Goal: Information Seeking & Learning: Learn about a topic

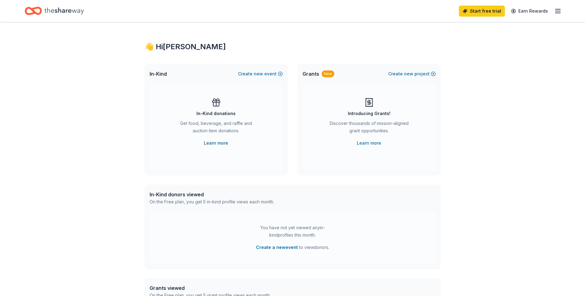
click at [215, 143] on link "Learn more" at bounding box center [216, 143] width 24 height 7
click at [558, 10] on icon "button" at bounding box center [557, 10] width 7 height 7
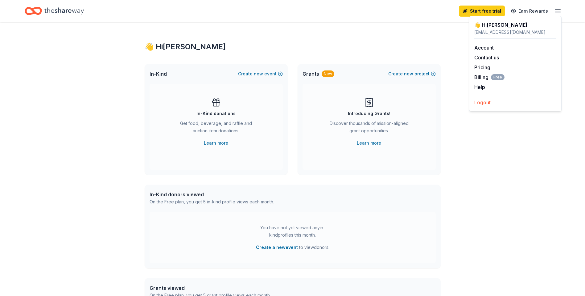
click at [485, 104] on button "Logout" at bounding box center [482, 102] width 16 height 7
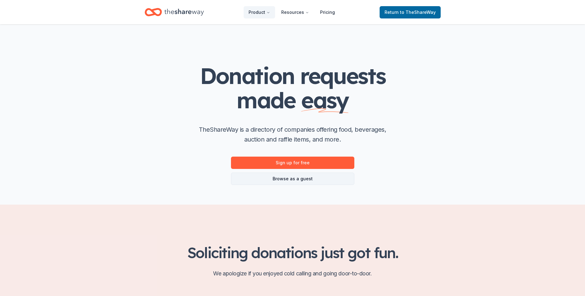
click at [290, 179] on link "Browse as a guest" at bounding box center [292, 179] width 123 height 12
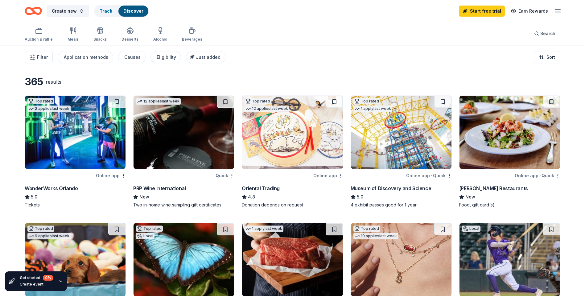
click at [559, 12] on icon "button" at bounding box center [557, 10] width 7 height 7
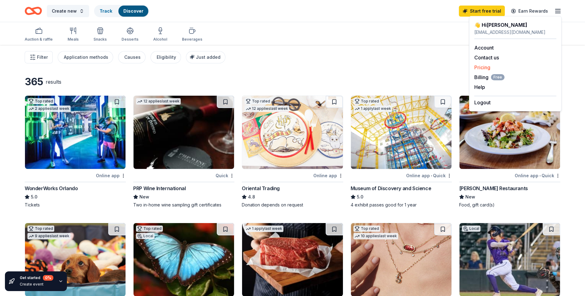
click at [484, 67] on link "Pricing" at bounding box center [482, 67] width 16 height 6
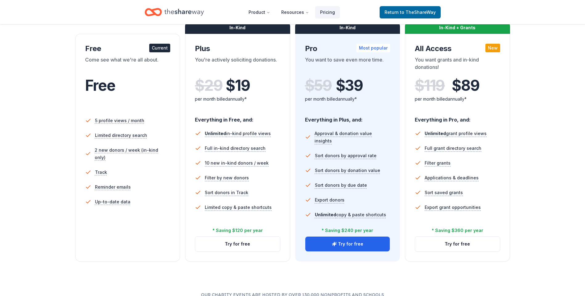
scroll to position [123, 0]
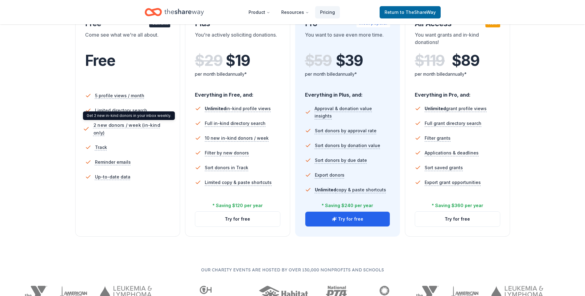
click at [128, 125] on span "2 new donors / week (in-kind only)" at bounding box center [132, 128] width 79 height 15
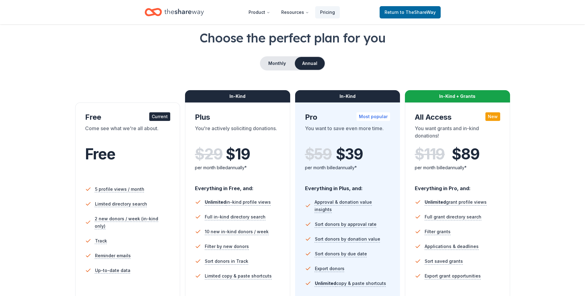
scroll to position [0, 0]
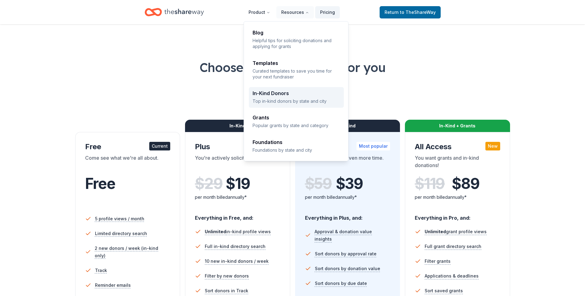
click at [283, 92] on div "In-Kind Donors" at bounding box center [296, 93] width 88 height 5
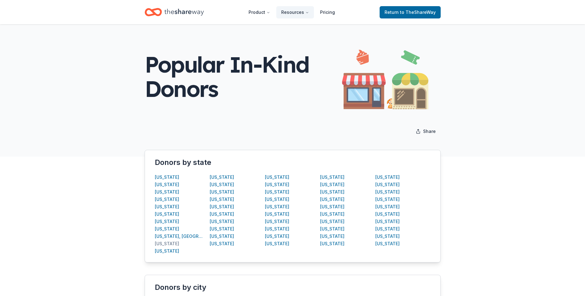
click at [160, 243] on div "Florida" at bounding box center [167, 243] width 24 height 7
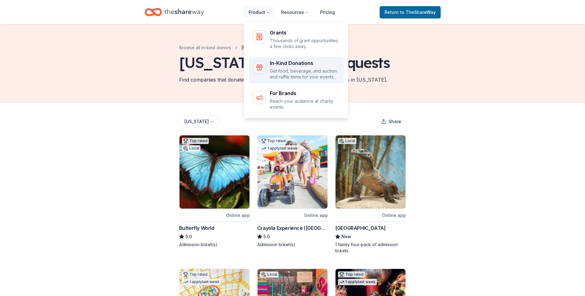
click at [290, 68] on p "Get food, beverage, and auction and raffle items for your events" at bounding box center [305, 74] width 70 height 12
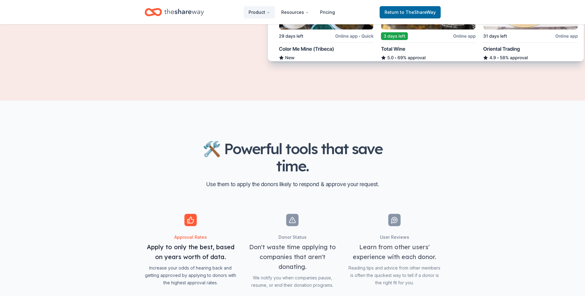
scroll to position [462, 0]
